Goal: Complete application form

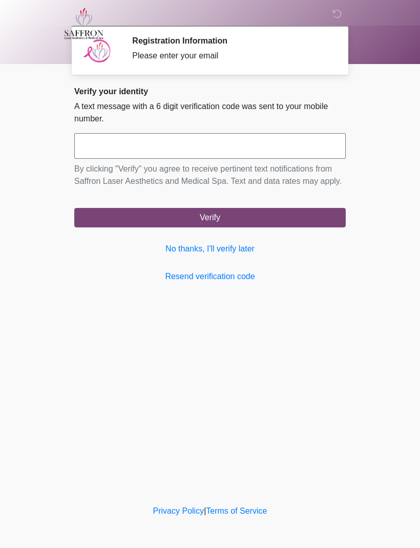
click at [98, 148] on input "text" at bounding box center [209, 146] width 271 height 26
type input "******"
click at [180, 224] on button "Verify" at bounding box center [209, 217] width 271 height 19
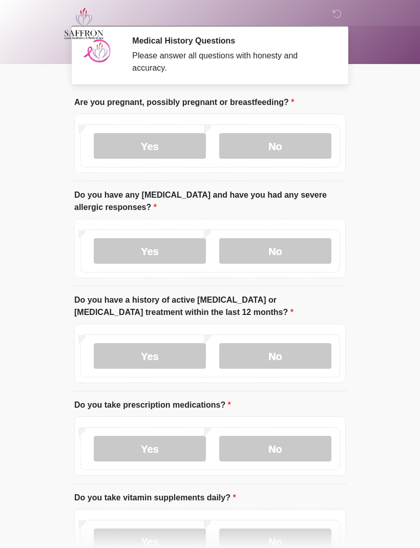
click at [265, 140] on label "No" at bounding box center [275, 146] width 112 height 26
click at [250, 249] on label "No" at bounding box center [275, 251] width 112 height 26
click at [255, 355] on label "No" at bounding box center [275, 356] width 112 height 26
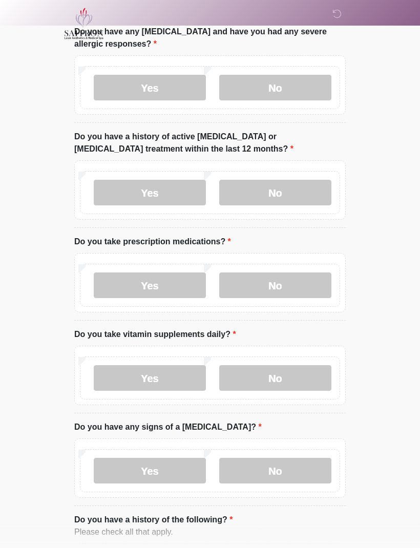
scroll to position [170, 0]
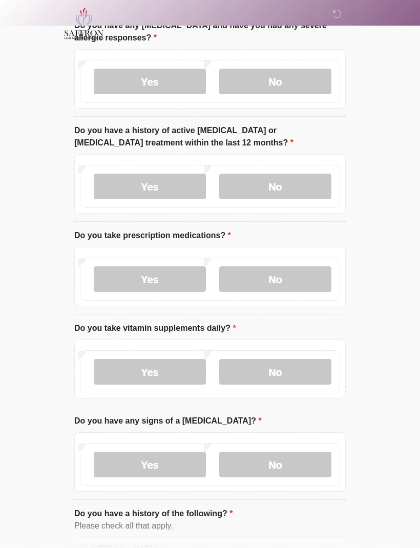
click at [155, 271] on label "Yes" at bounding box center [150, 279] width 112 height 26
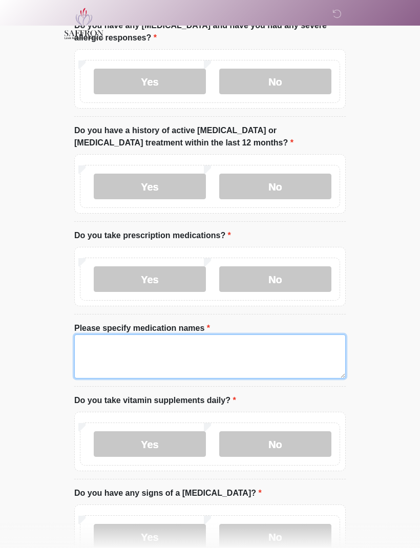
click at [115, 350] on textarea "Please specify medication names" at bounding box center [209, 356] width 271 height 44
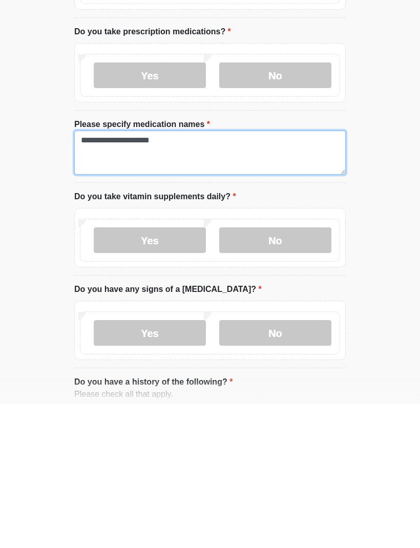
scroll to position [241, 0]
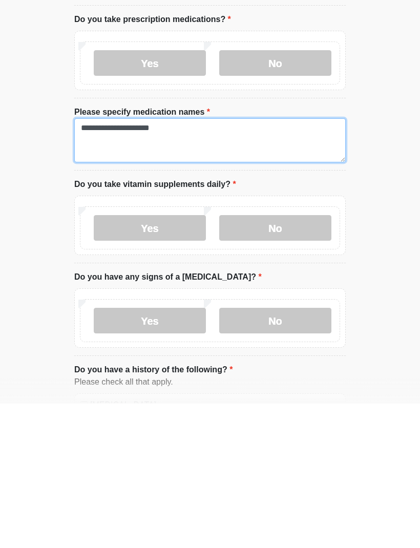
type textarea "**********"
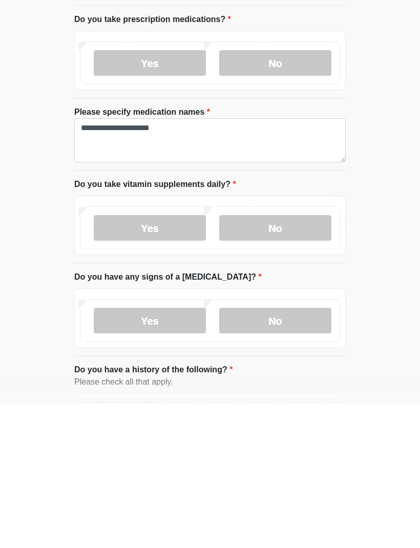
click at [255, 452] on label "No" at bounding box center [275, 465] width 112 height 26
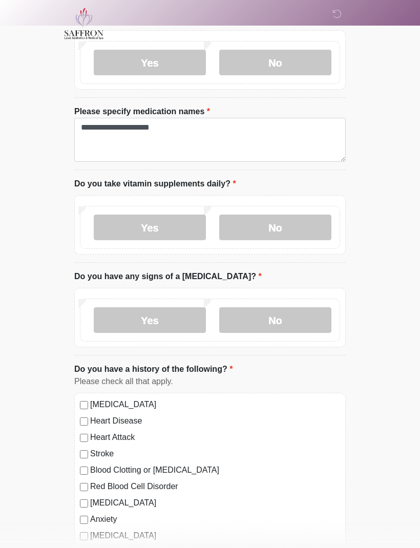
click at [106, 219] on label "Yes" at bounding box center [150, 228] width 112 height 26
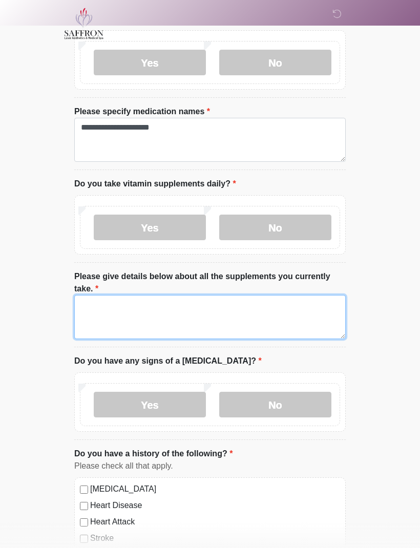
click at [111, 312] on textarea "Please give details below about all the supplements you currently take." at bounding box center [209, 317] width 271 height 44
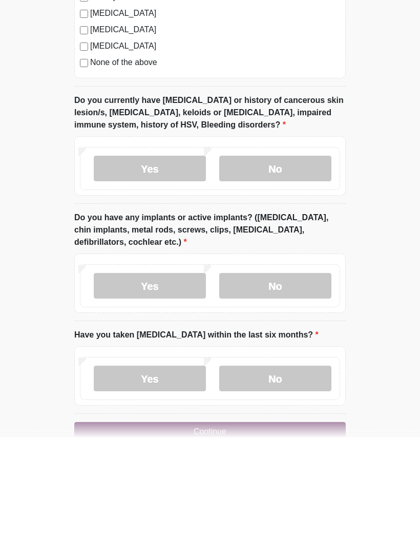
type textarea "**********"
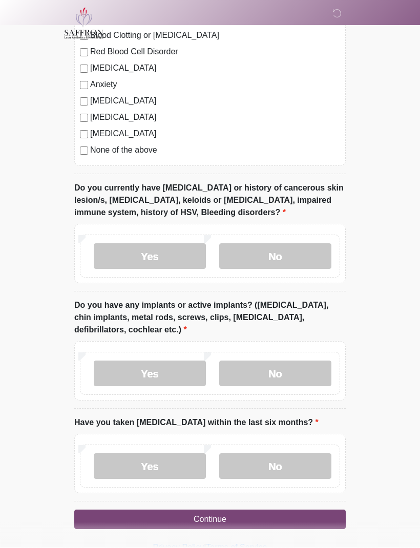
click at [253, 249] on label "No" at bounding box center [275, 257] width 112 height 26
click at [249, 368] on label "No" at bounding box center [275, 374] width 112 height 26
click at [245, 460] on label "No" at bounding box center [275, 467] width 112 height 26
click at [152, 515] on button "Continue" at bounding box center [209, 519] width 271 height 19
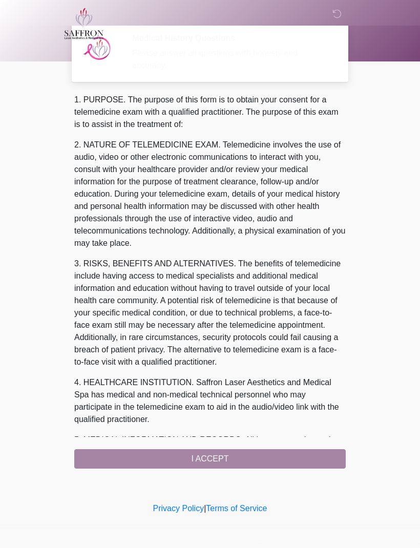
scroll to position [0, 0]
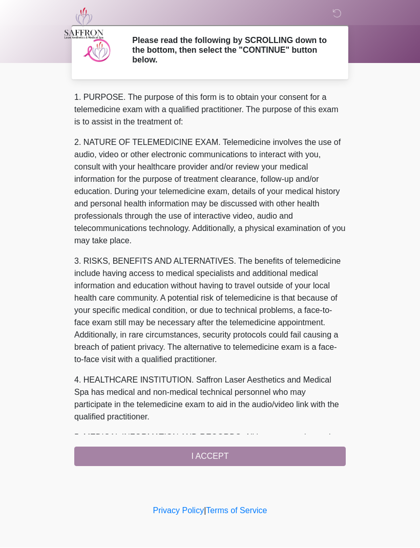
click at [120, 452] on div "1. PURPOSE. The purpose of this form is to obtain your consent for a telemedici…" at bounding box center [209, 279] width 271 height 375
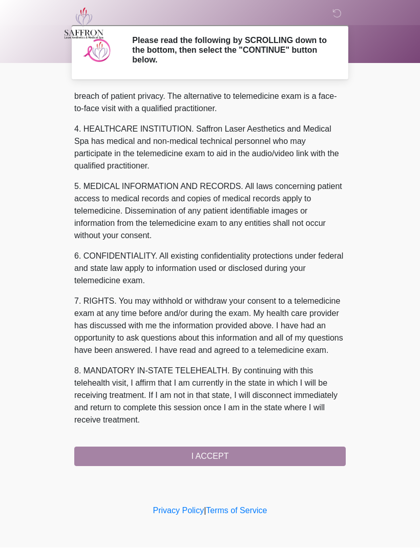
click at [103, 462] on div "1. PURPOSE. The purpose of this form is to obtain your consent for a telemedici…" at bounding box center [209, 279] width 271 height 375
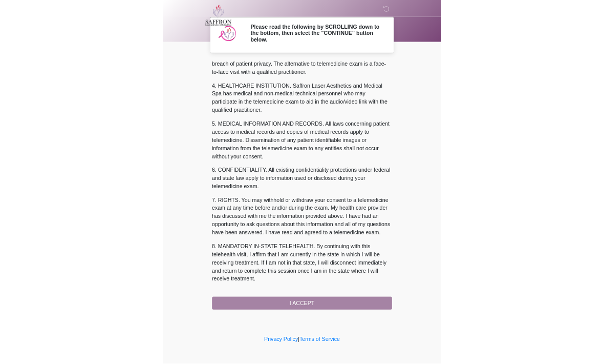
scroll to position [276, 0]
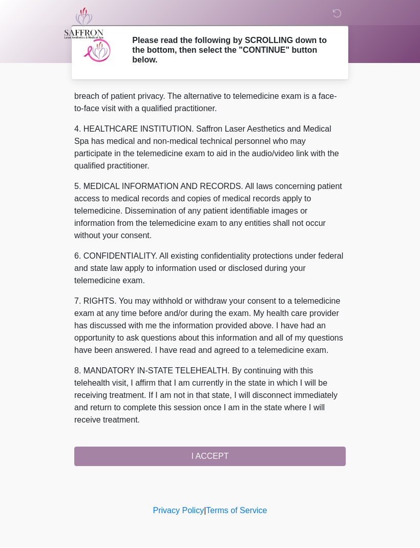
click at [103, 462] on button "I ACCEPT" at bounding box center [209, 456] width 271 height 19
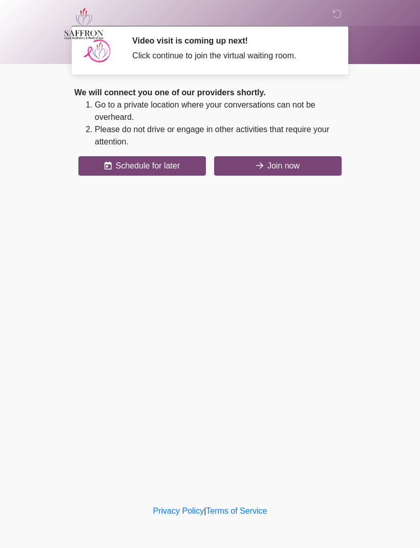
click at [247, 159] on button "Join now" at bounding box center [278, 165] width 128 height 19
